Goal: Transaction & Acquisition: Purchase product/service

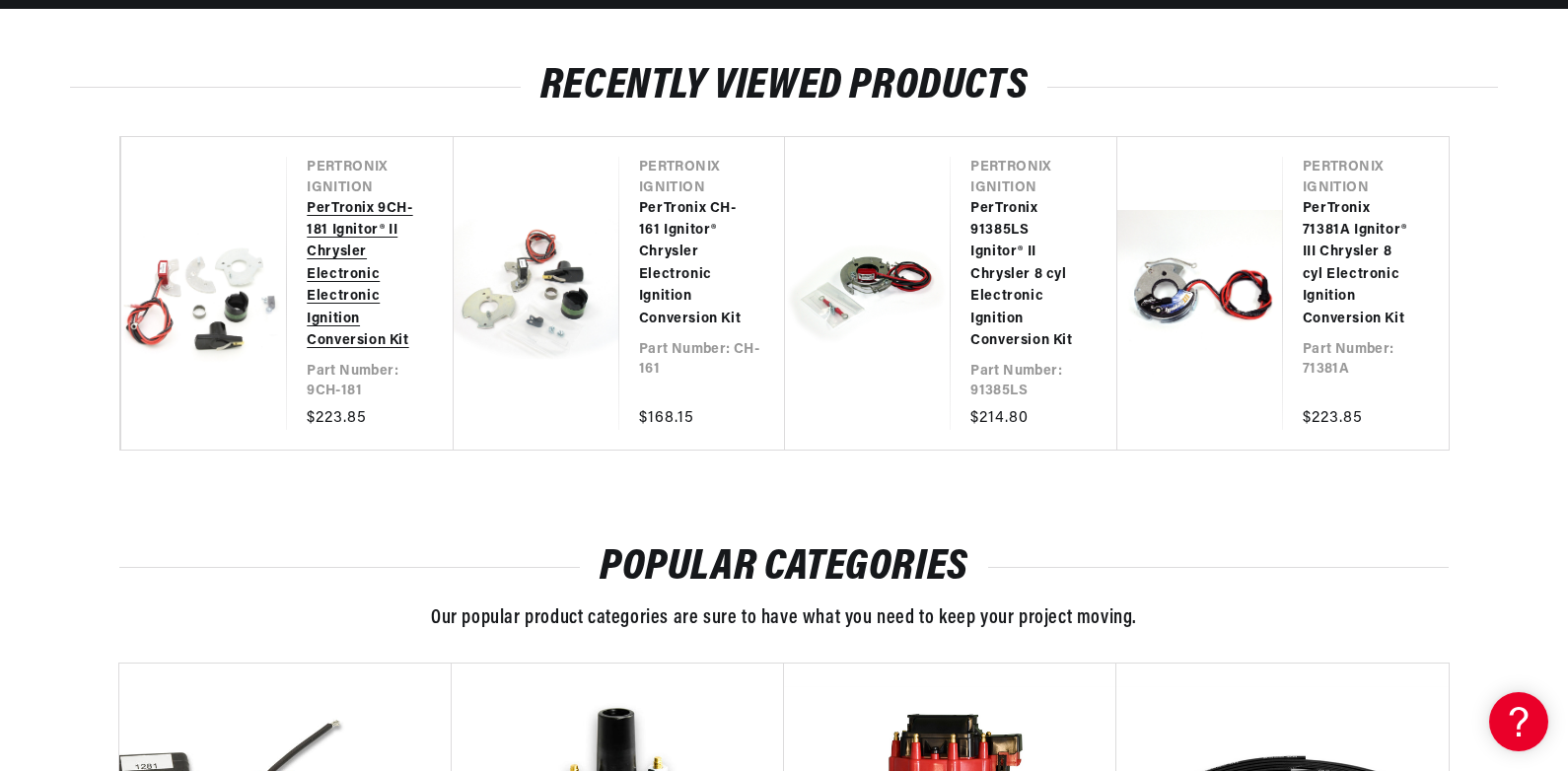
click at [330, 311] on link "PerTronix 9CH-181 Ignitor® II Chrysler Electronic Electronic Ignition Conversio…" at bounding box center [359, 276] width 106 height 155
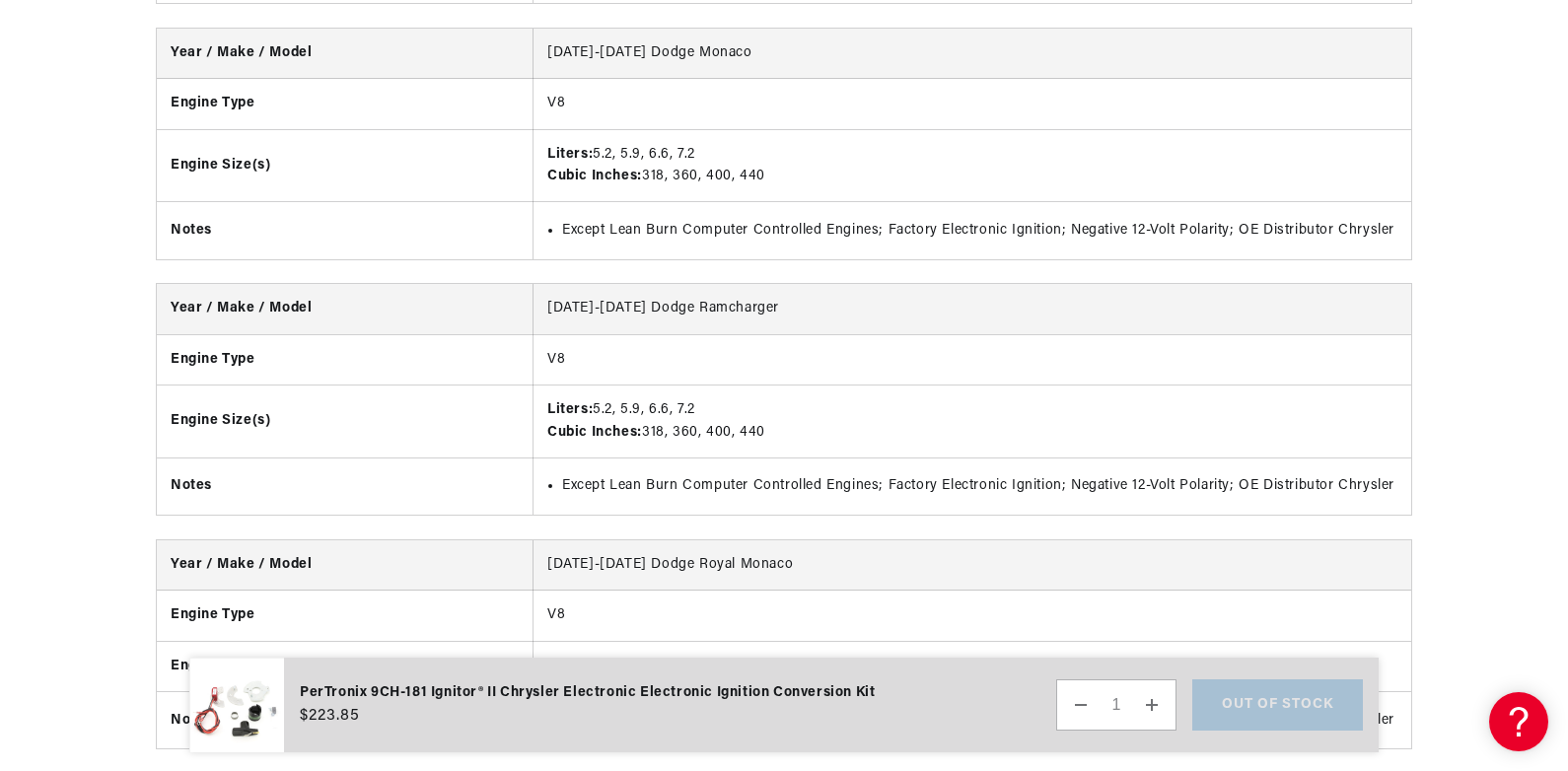
scroll to position [16475, 0]
